Goal: Task Accomplishment & Management: Use online tool/utility

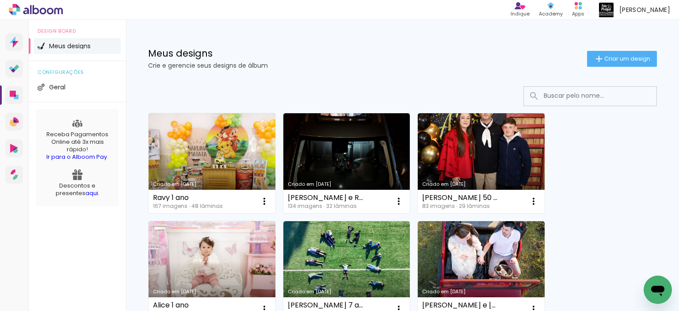
click at [197, 146] on link "Criado em [DATE]" at bounding box center [212, 163] width 127 height 100
